Goal: Find specific page/section: Find specific page/section

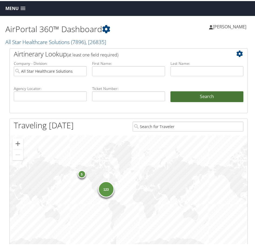
click at [209, 97] on button "Search" at bounding box center [207, 95] width 73 height 11
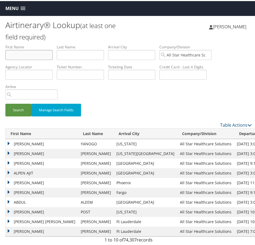
drag, startPoint x: 28, startPoint y: 50, endPoint x: 195, endPoint y: 50, distance: 166.2
click at [28, 50] on input "text" at bounding box center [28, 54] width 47 height 10
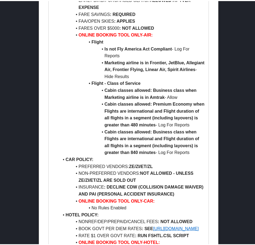
scroll to position [974, 0]
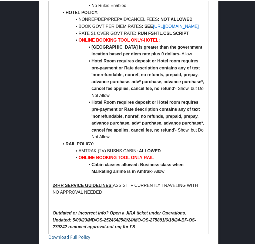
click at [198, 6] on li "No Rules Enabled" at bounding box center [132, 4] width 146 height 7
